Goal: Navigation & Orientation: Find specific page/section

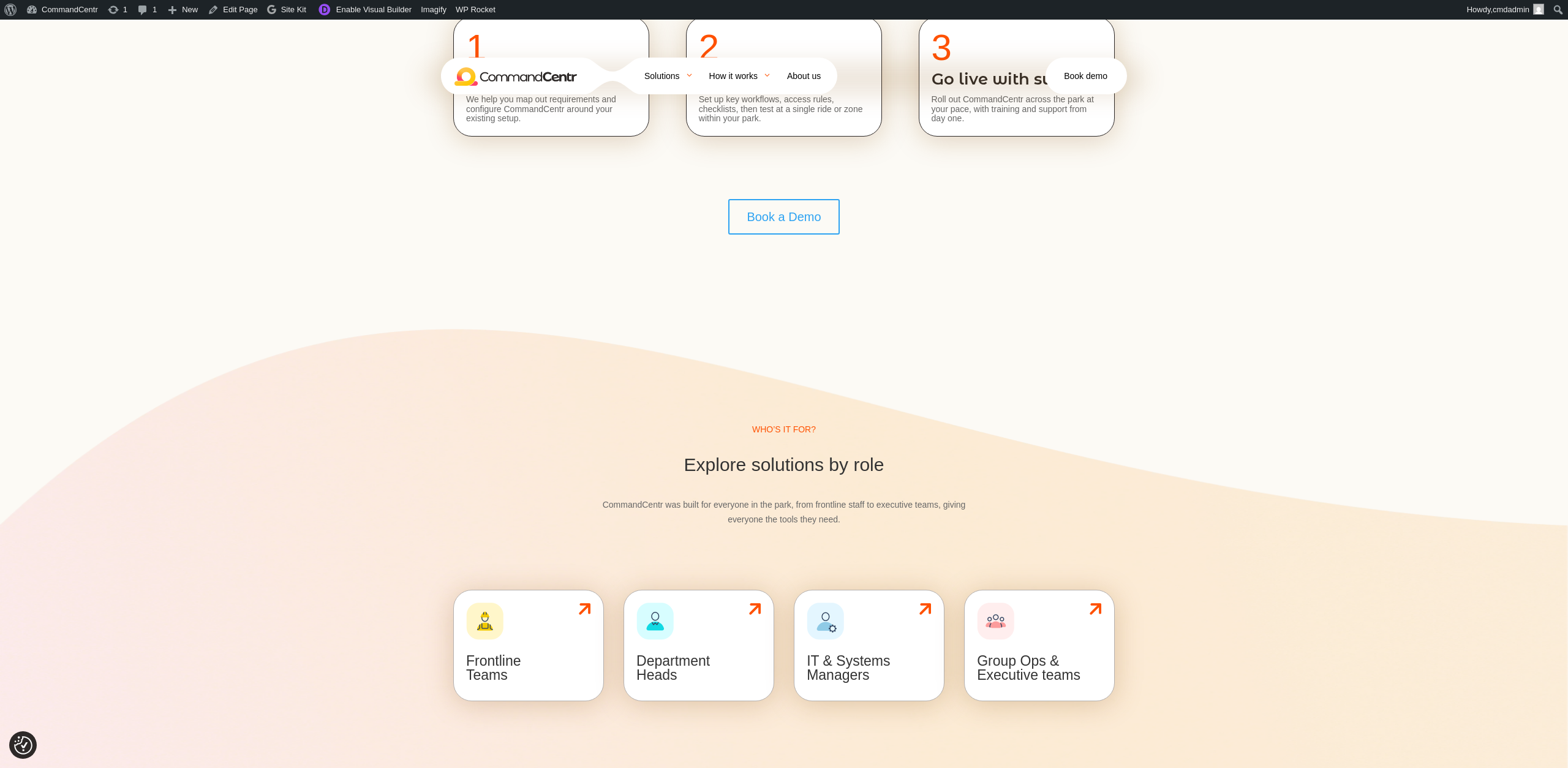
scroll to position [5211, 0]
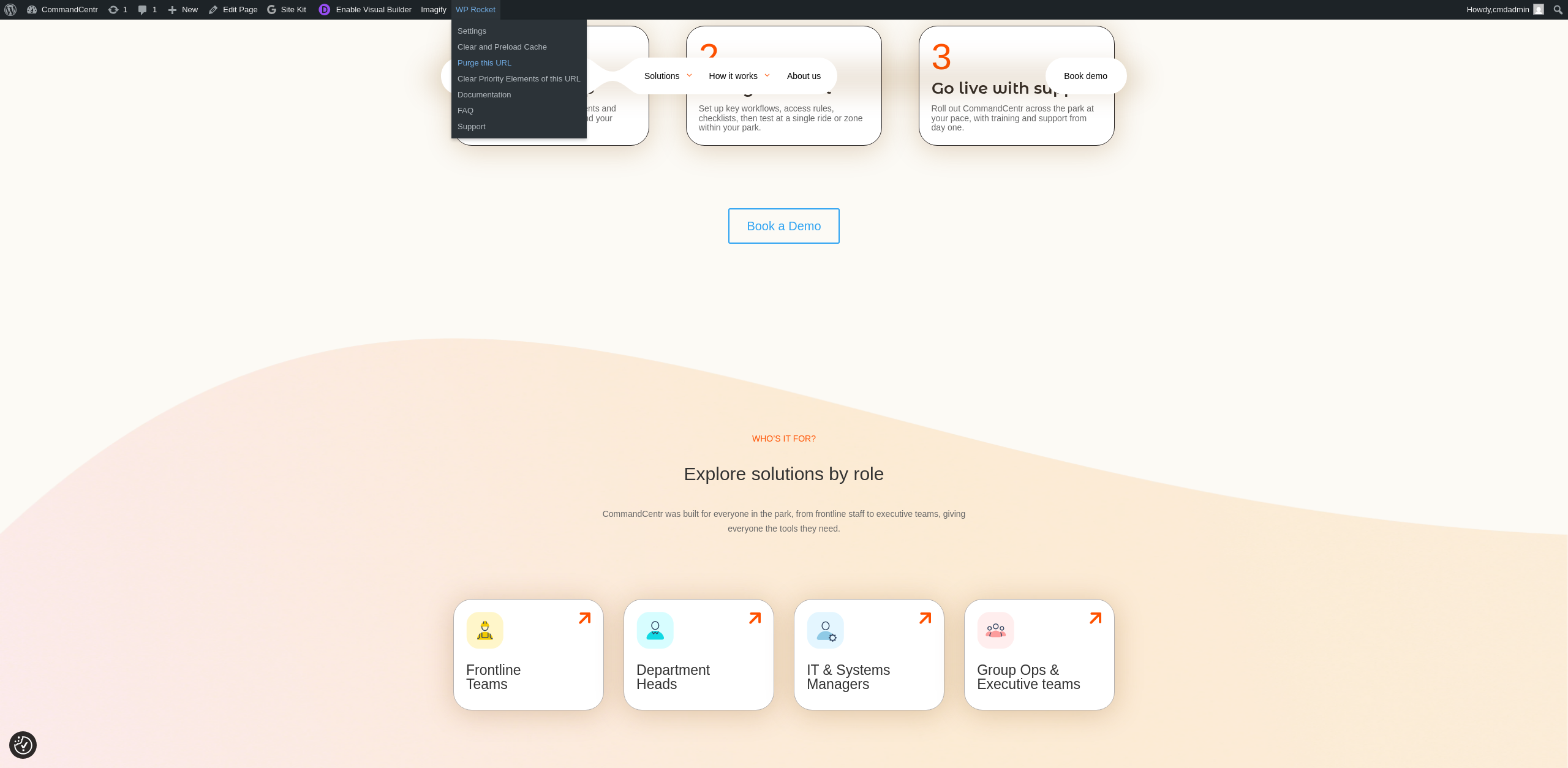
click at [505, 64] on link "Purge this URL" at bounding box center [519, 63] width 136 height 16
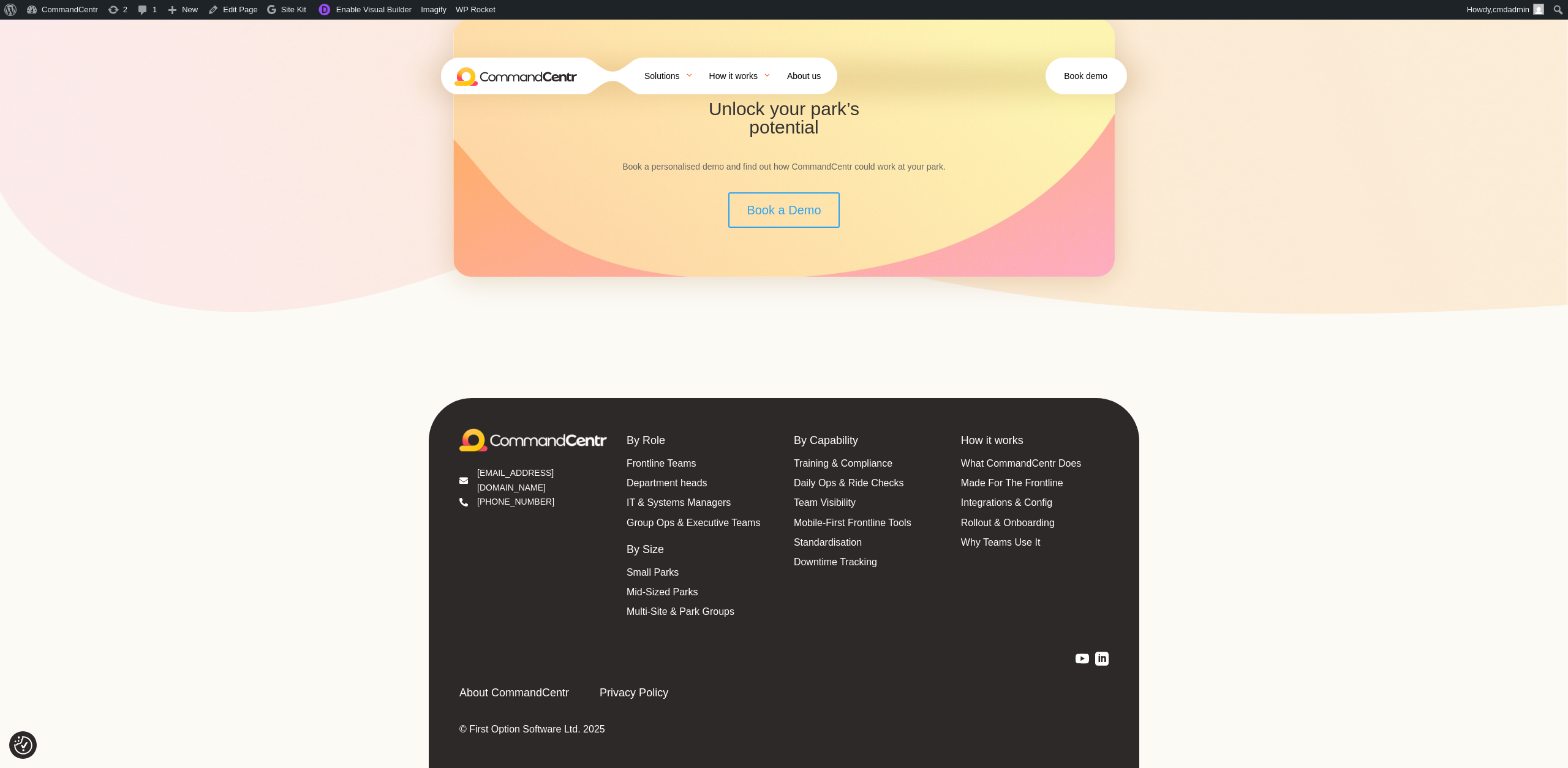
scroll to position [6052, 0]
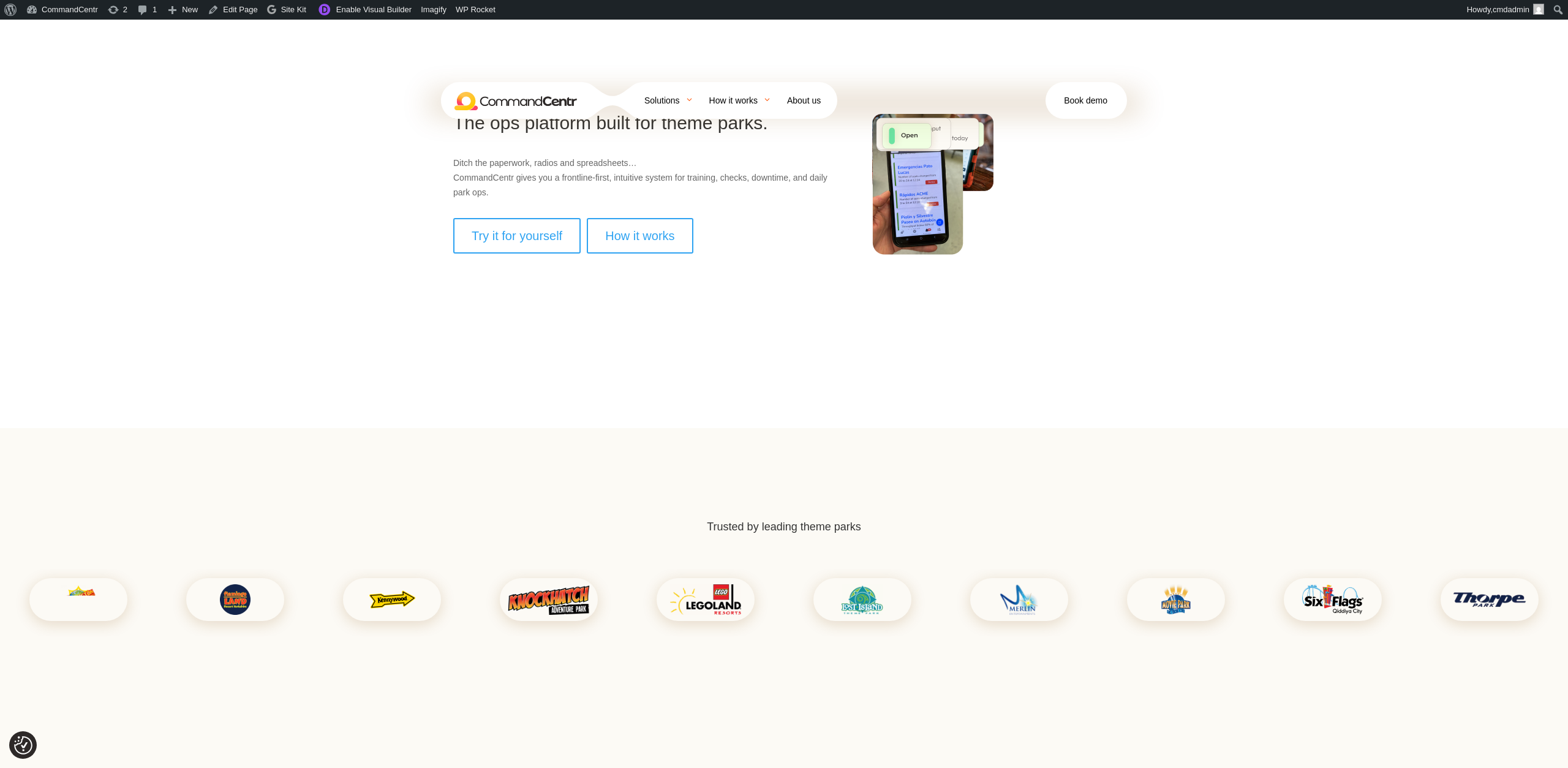
click at [411, 251] on div "The ops platform built for theme parks. Ditch the paperwork, radios and spreads…" at bounding box center [784, 224] width 1568 height 409
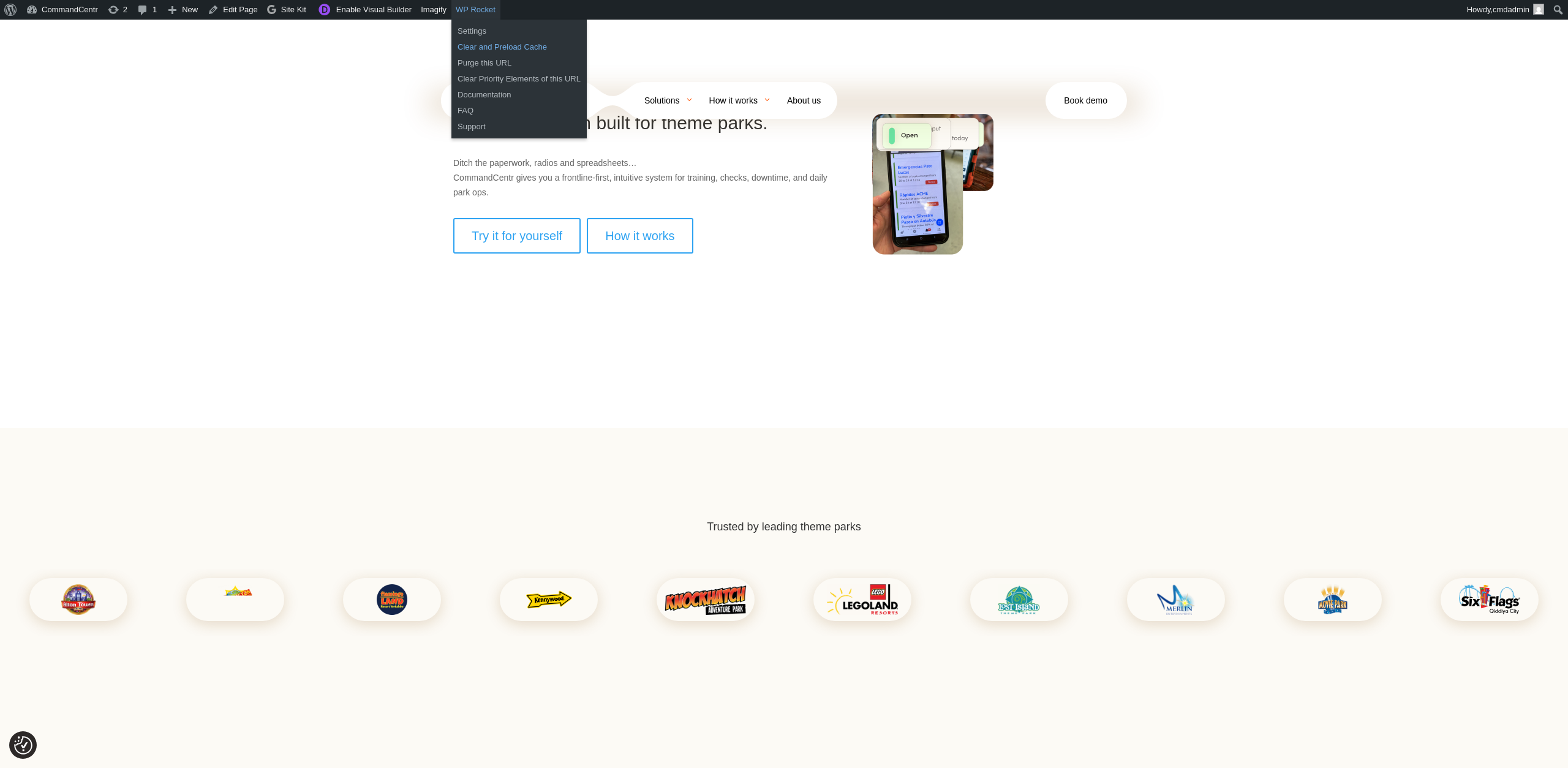
click at [506, 47] on link "Clear and Preload Cache" at bounding box center [519, 47] width 136 height 16
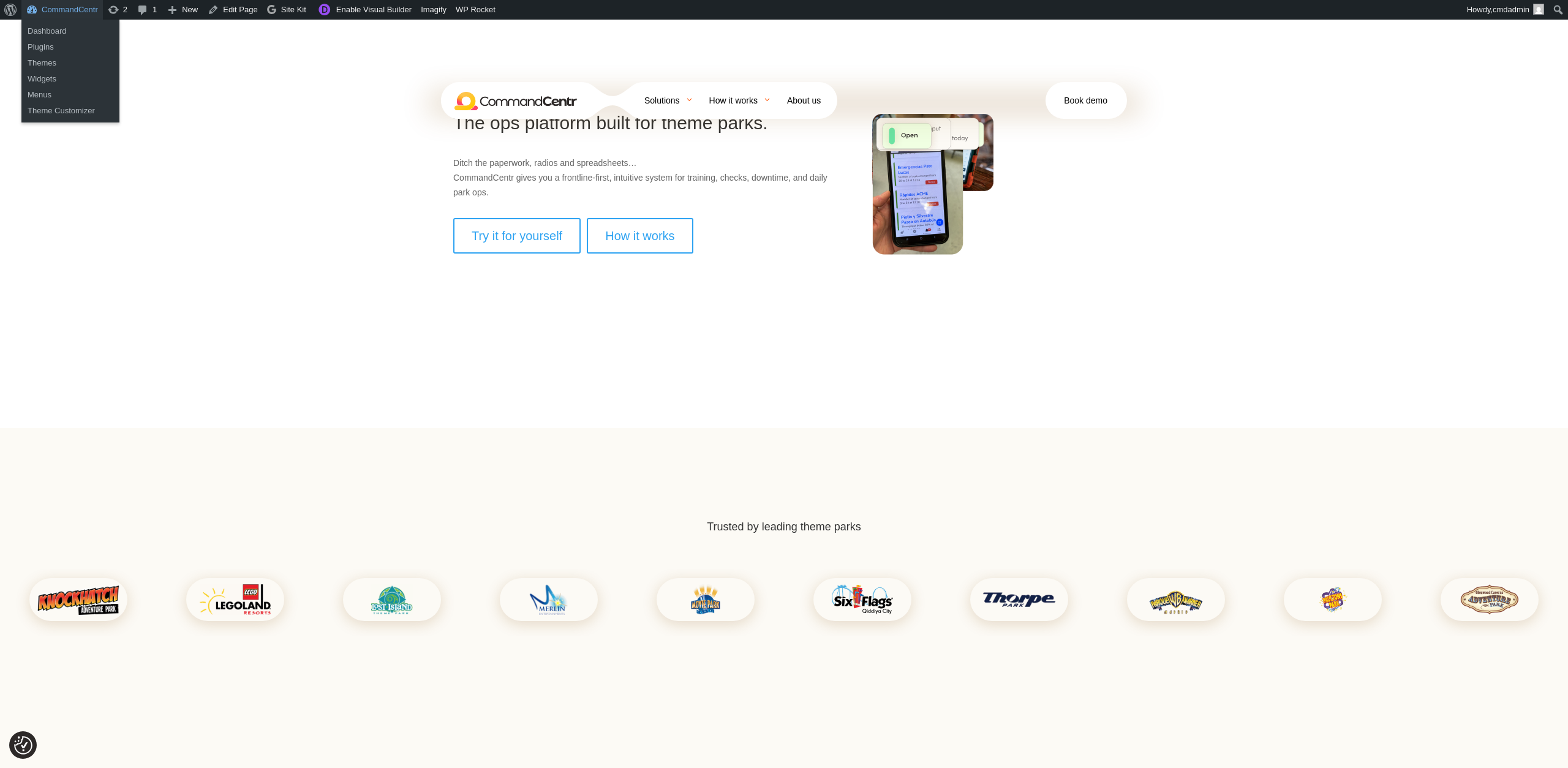
click at [84, 6] on link "CommandCentr" at bounding box center [62, 9] width 81 height 19
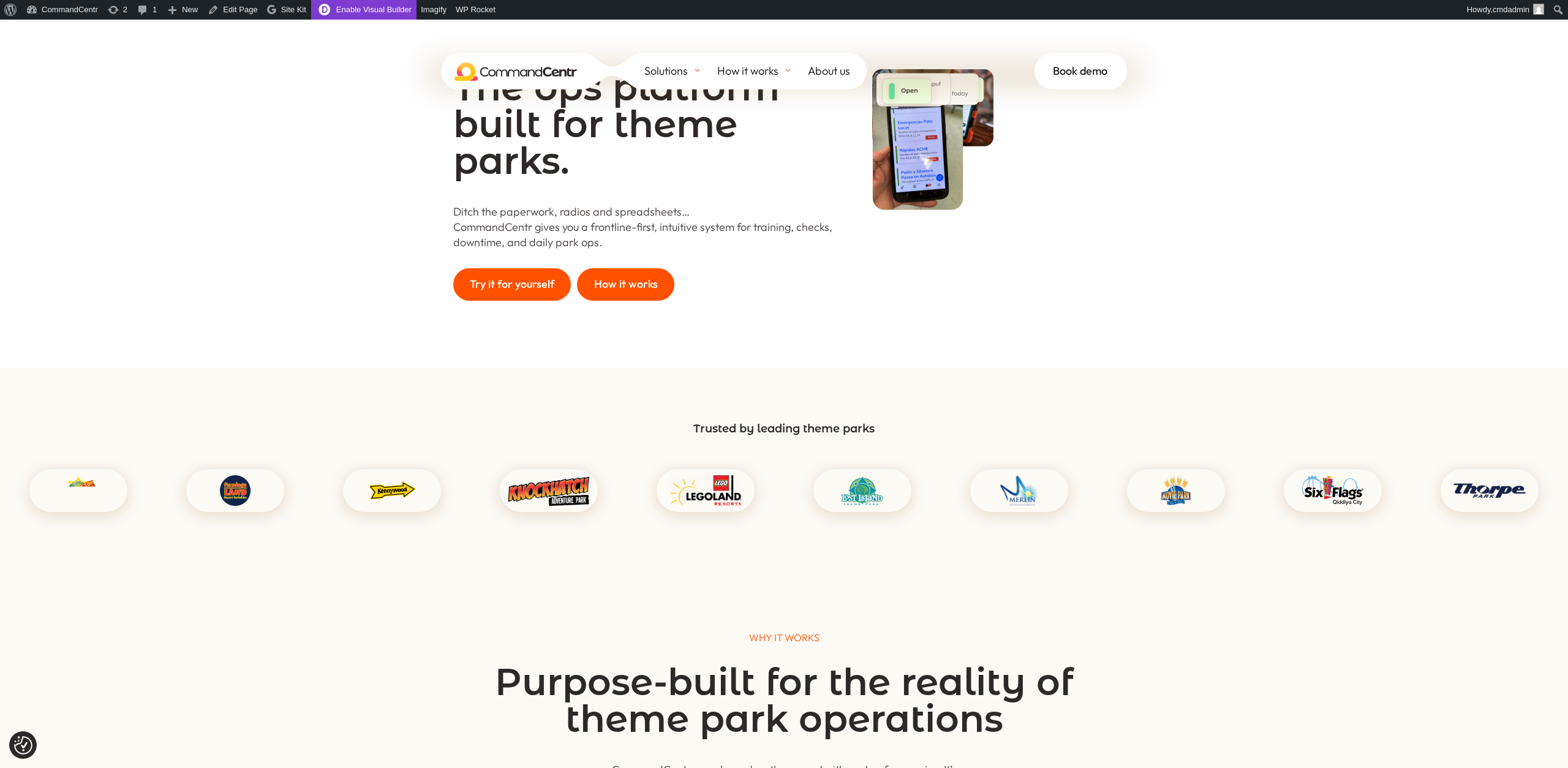
click at [367, 8] on link "Enable Visual Builder" at bounding box center [364, 9] width 105 height 19
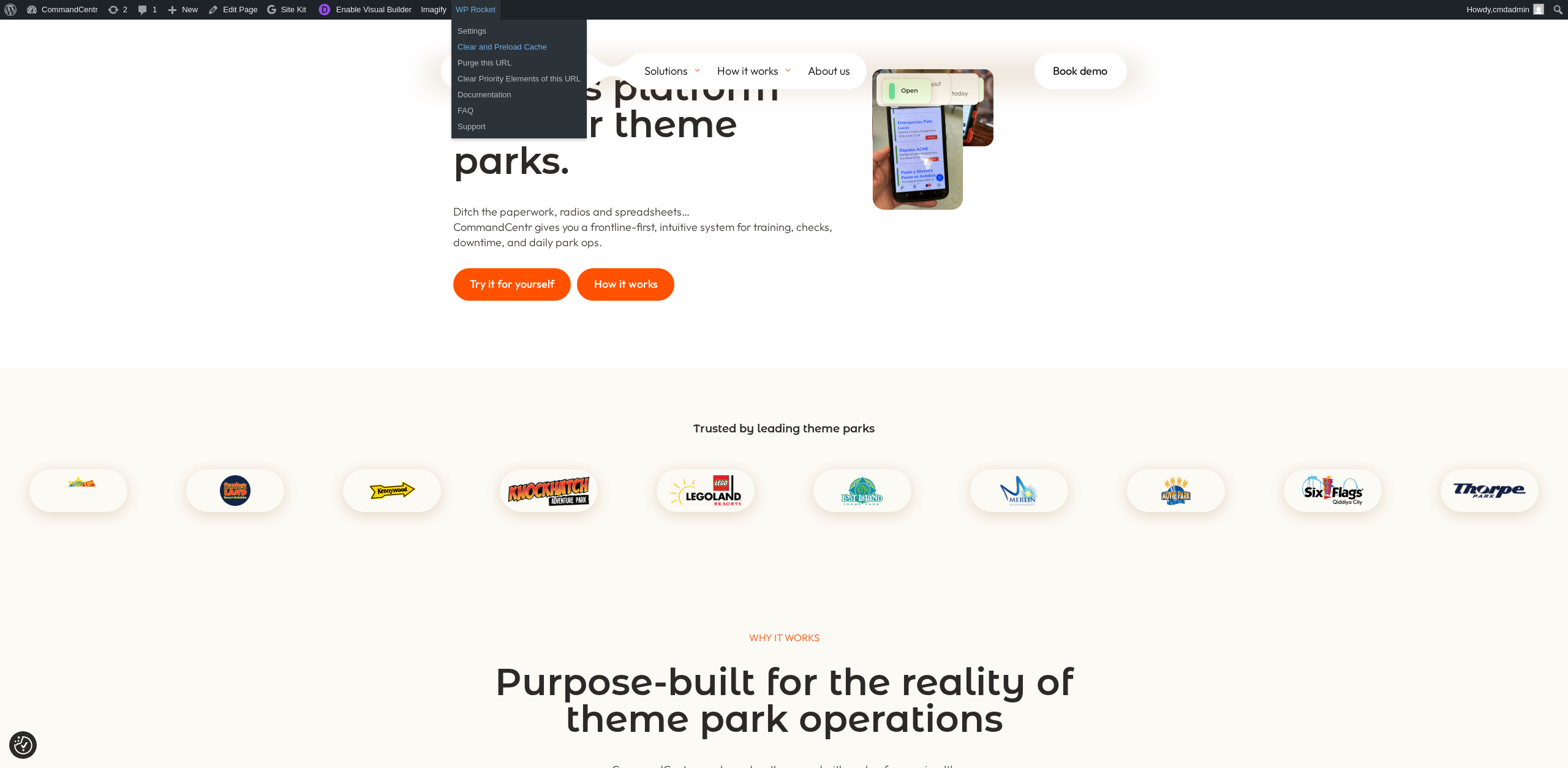
click at [504, 47] on link "Clear and Preload Cache" at bounding box center [519, 47] width 136 height 16
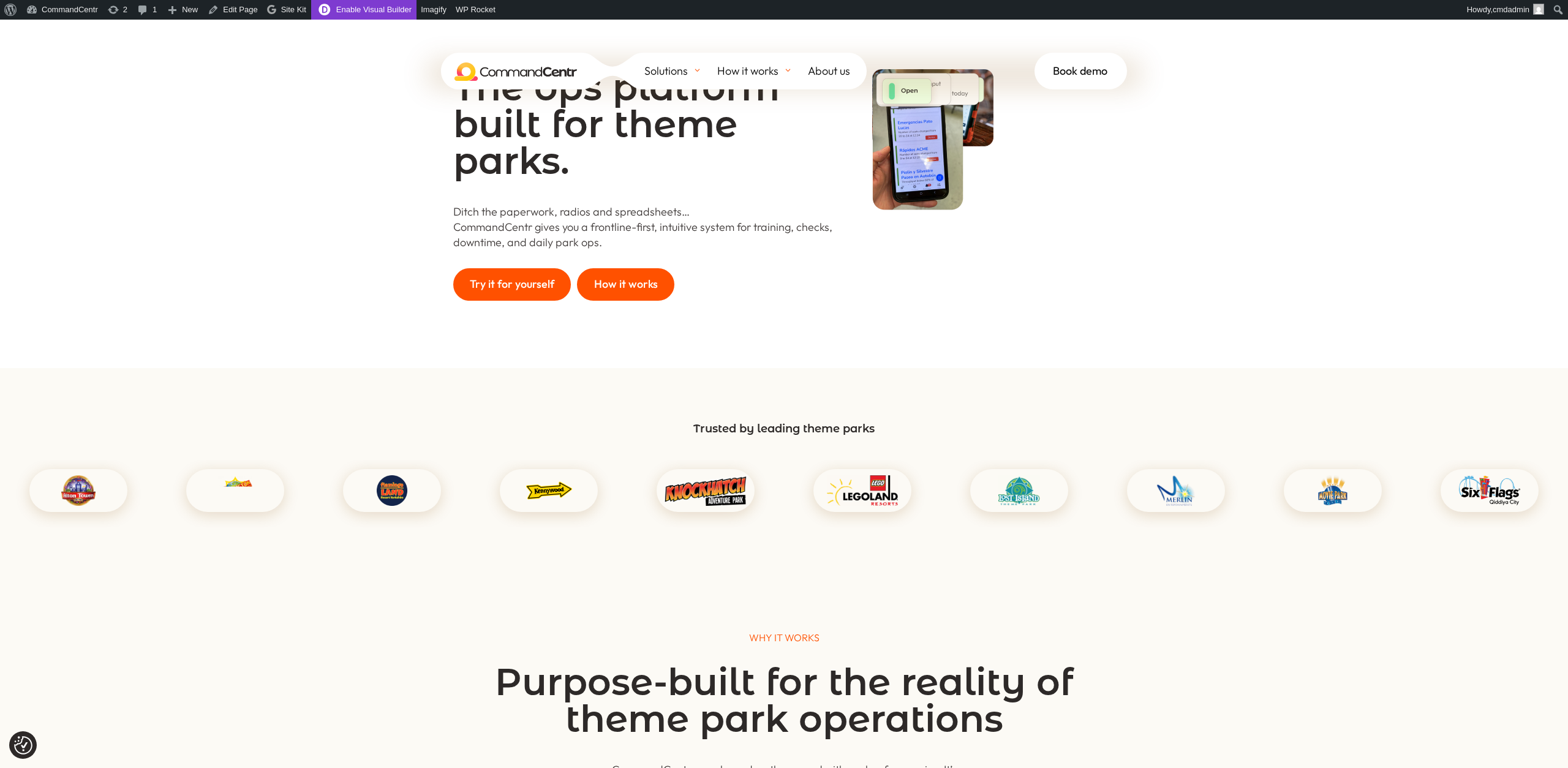
click at [361, 10] on link "Enable Visual Builder" at bounding box center [364, 9] width 105 height 19
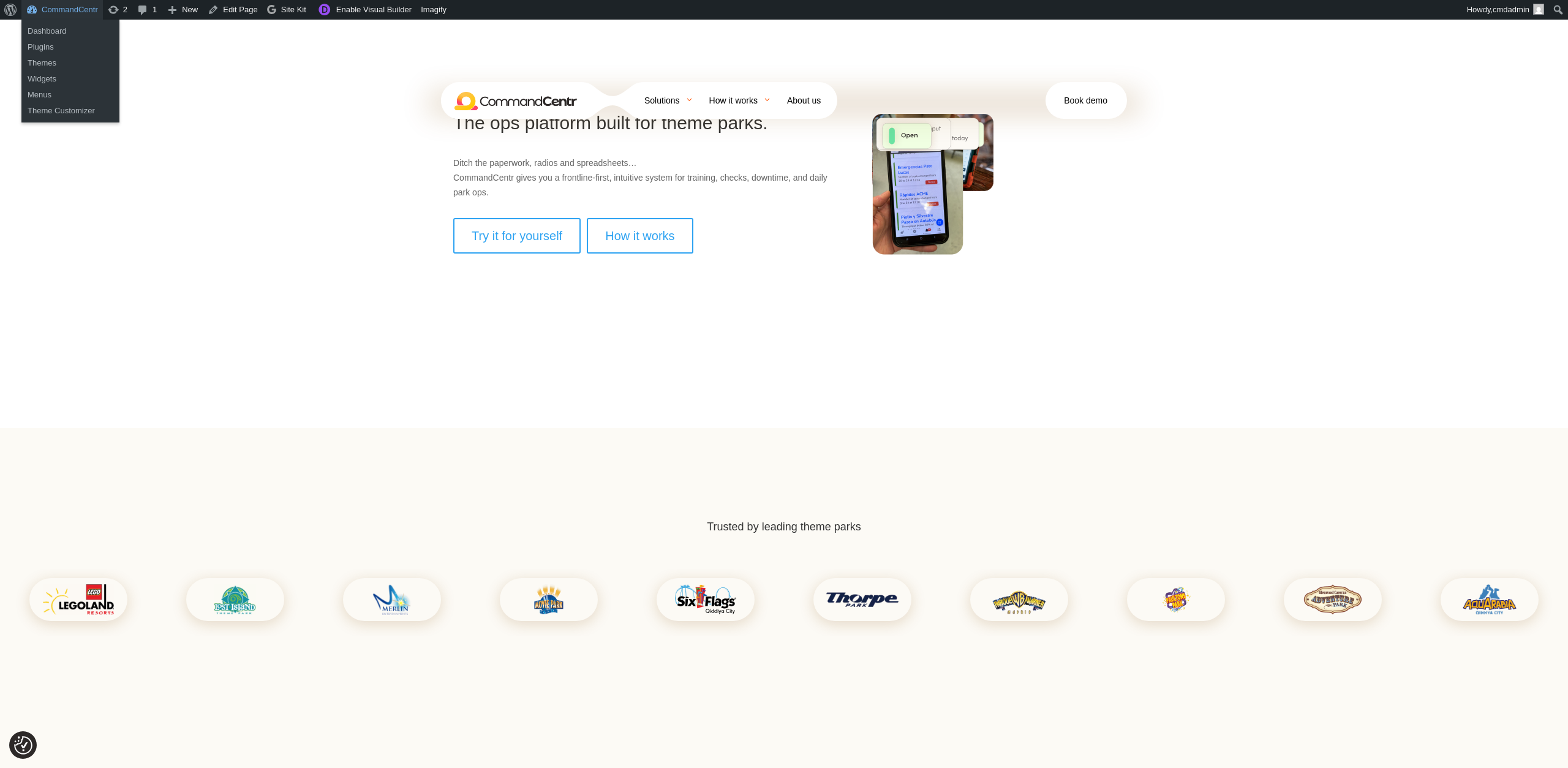
click at [76, 11] on link "CommandCentr" at bounding box center [62, 9] width 81 height 19
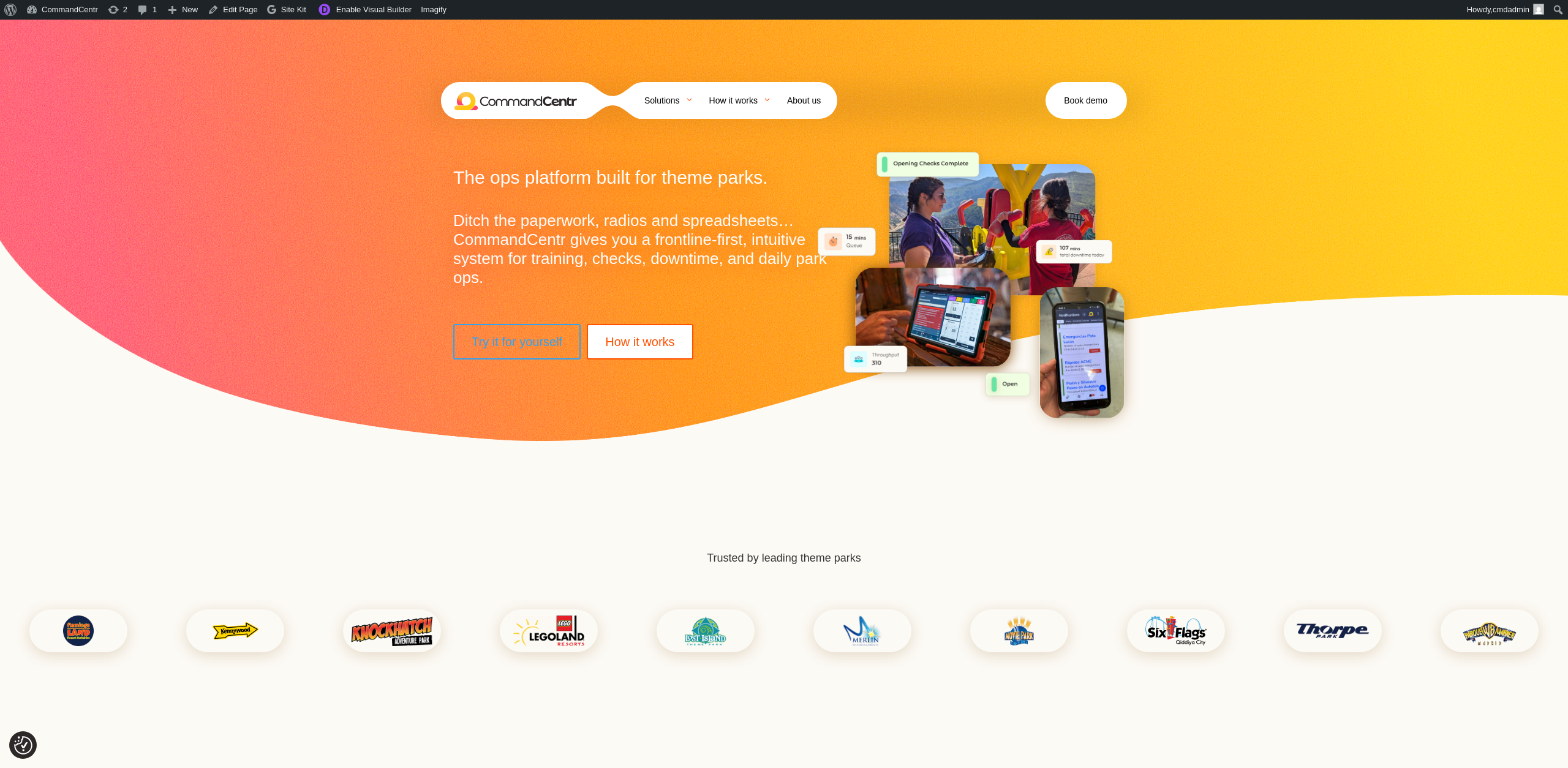
click at [821, 91] on span "About us" at bounding box center [804, 101] width 34 height 19
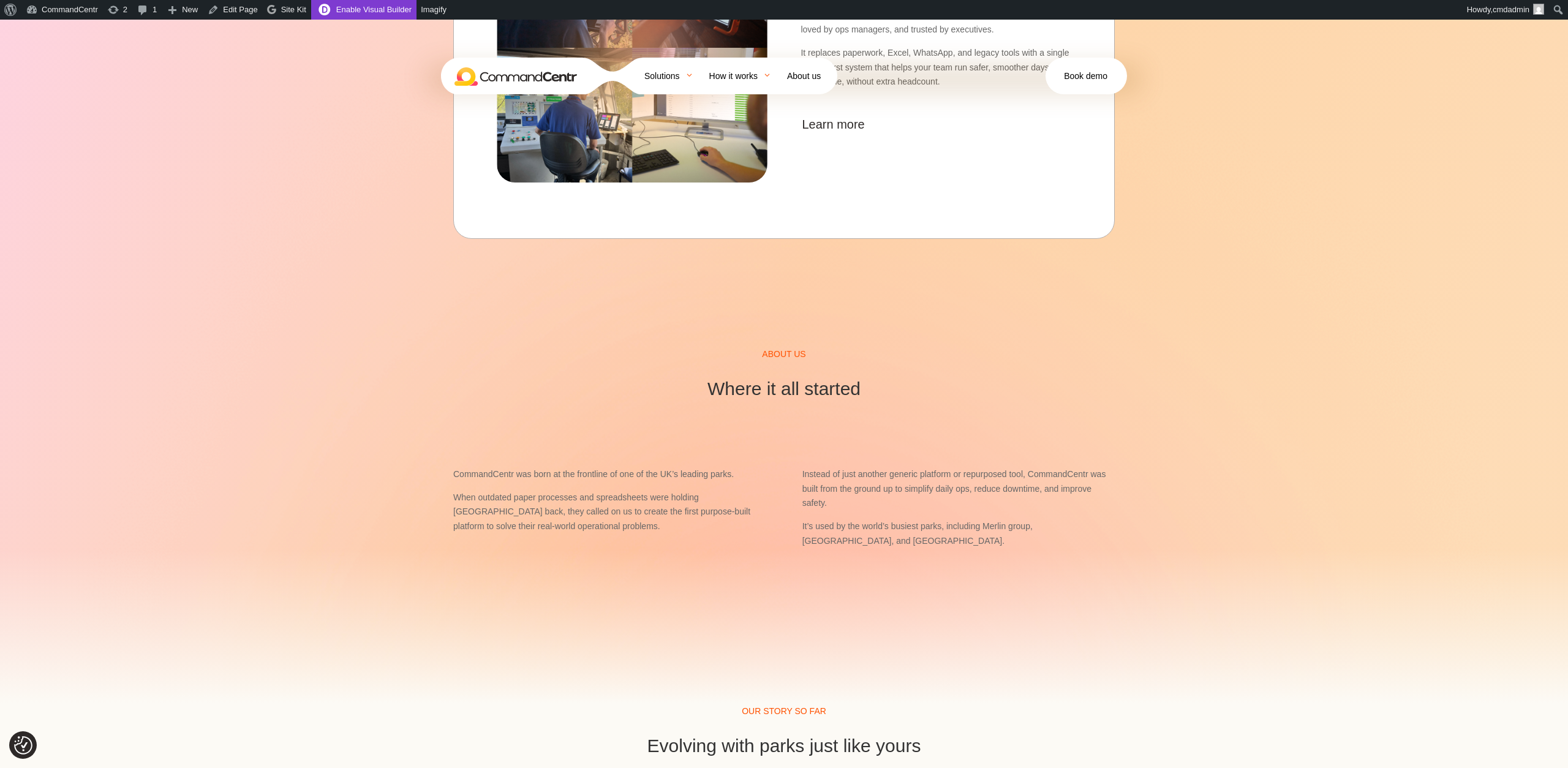
click at [374, 12] on link "Enable Visual Builder" at bounding box center [364, 9] width 105 height 19
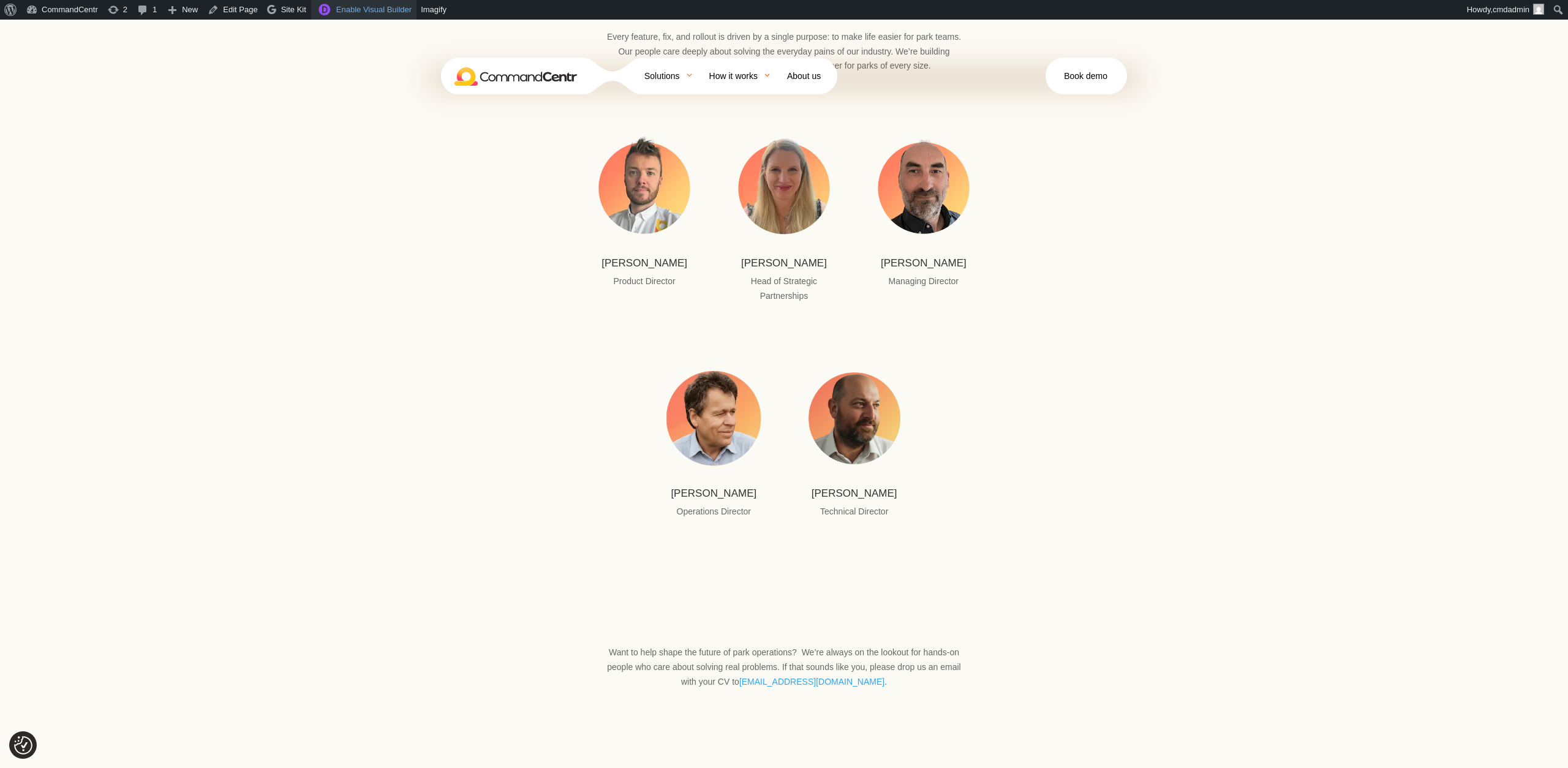
scroll to position [3609, 0]
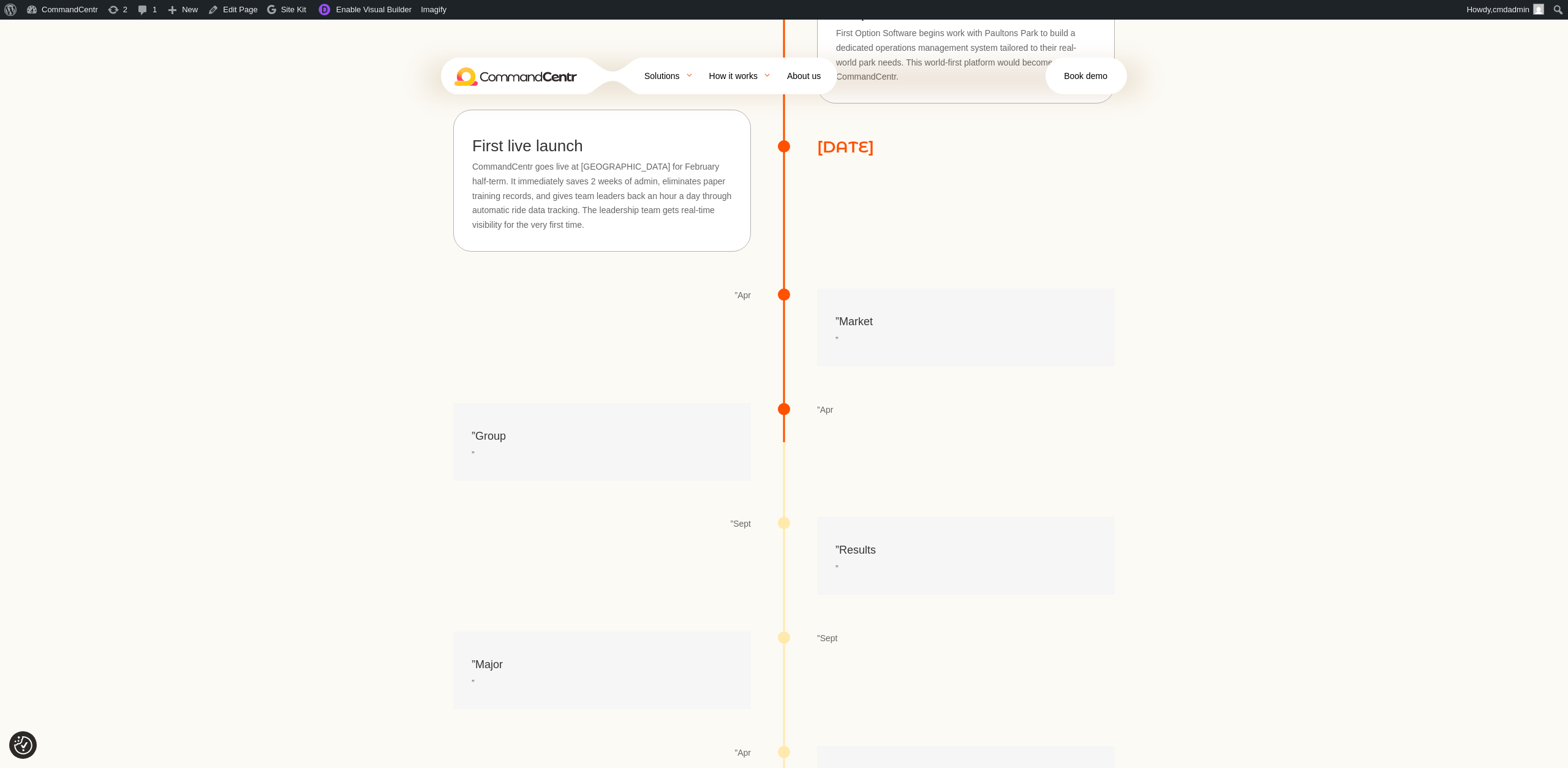
scroll to position [1464, 0]
click at [370, 3] on link "Enable Visual Builder" at bounding box center [364, 9] width 105 height 19
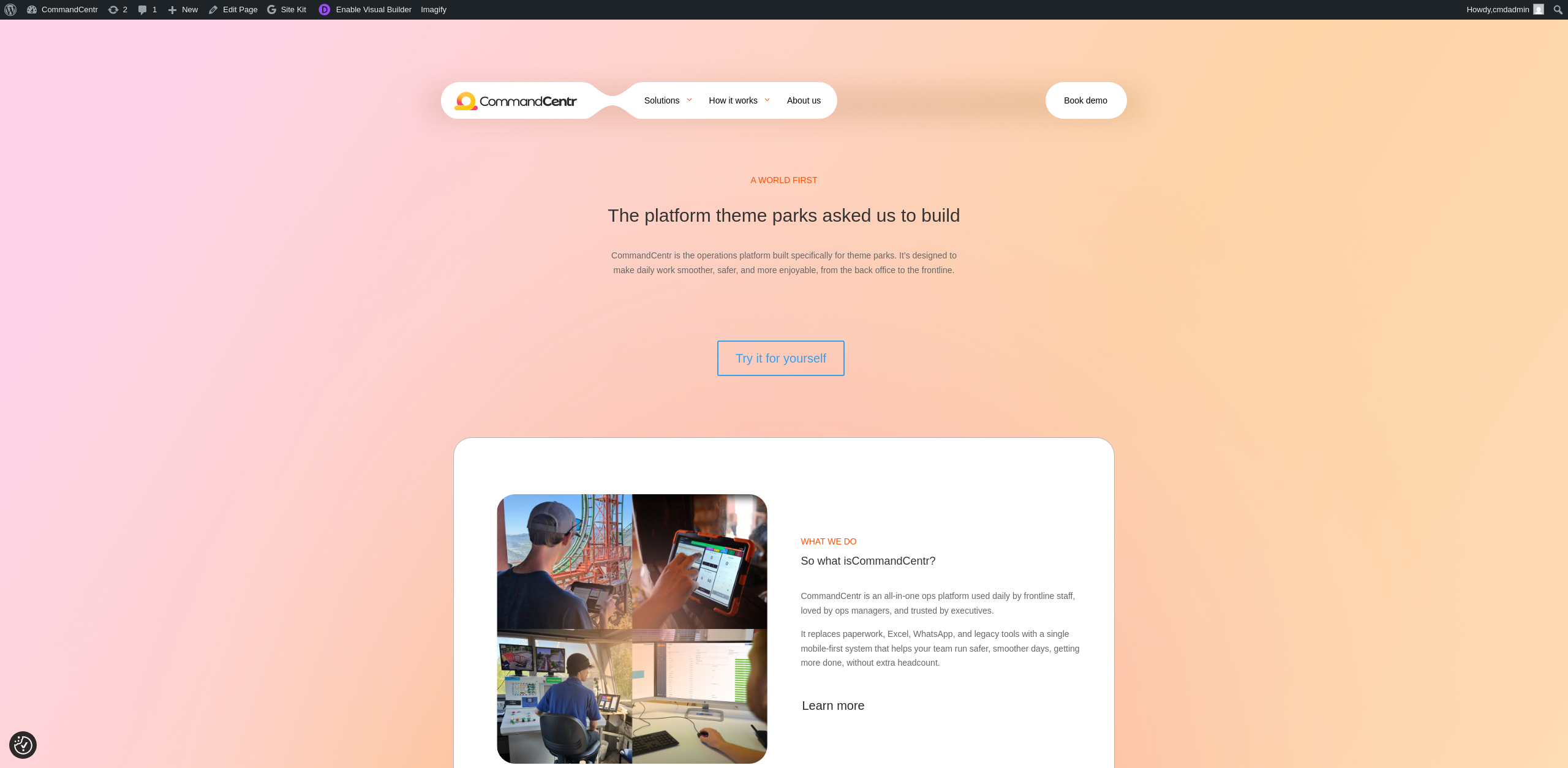
click at [539, 92] on img at bounding box center [515, 101] width 122 height 19
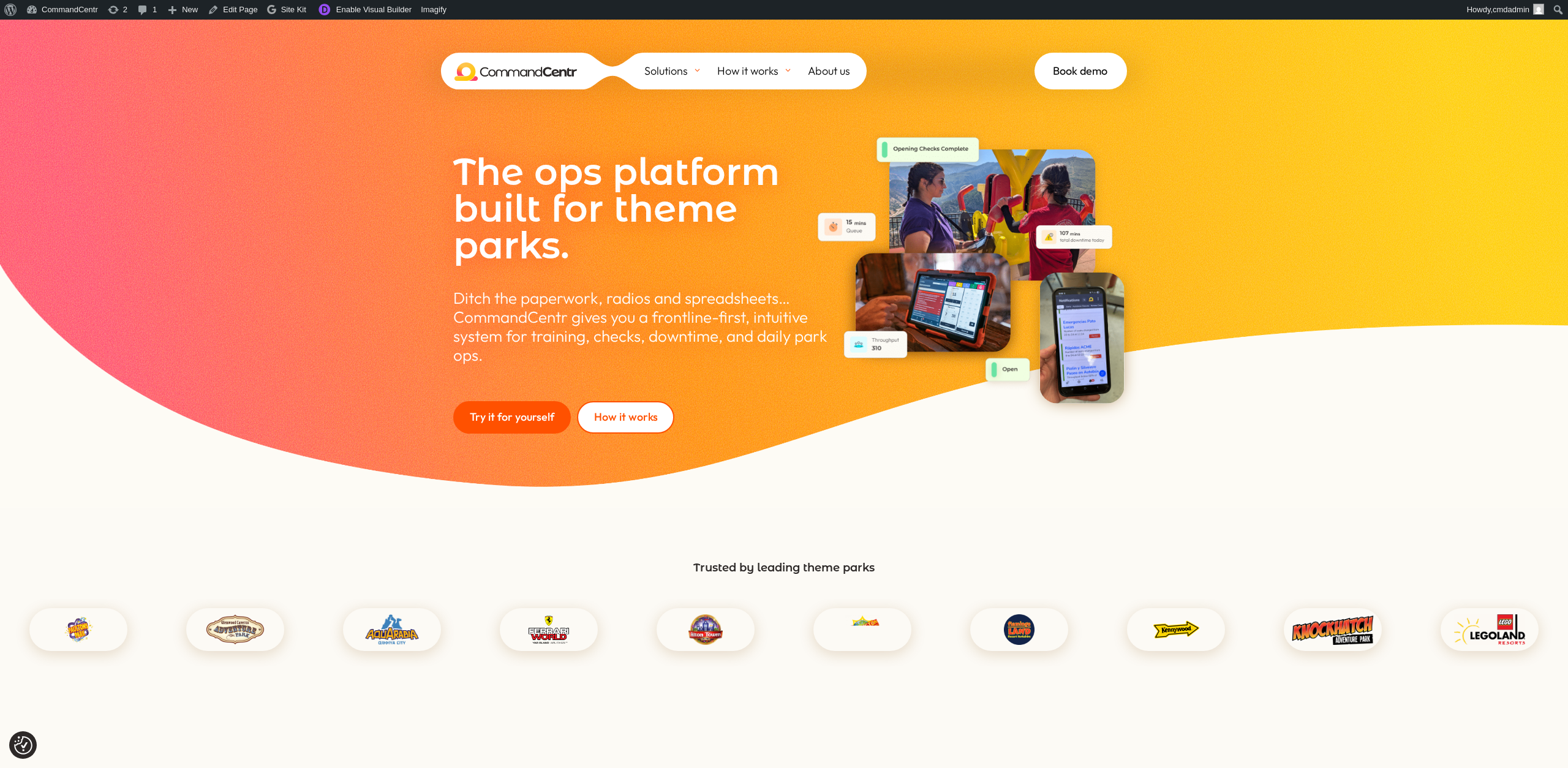
click at [1345, 492] on div "The ops platform built for theme parks. Ditch the paperwork, radios and spreads…" at bounding box center [784, 263] width 1568 height 488
